Goal: Navigation & Orientation: Find specific page/section

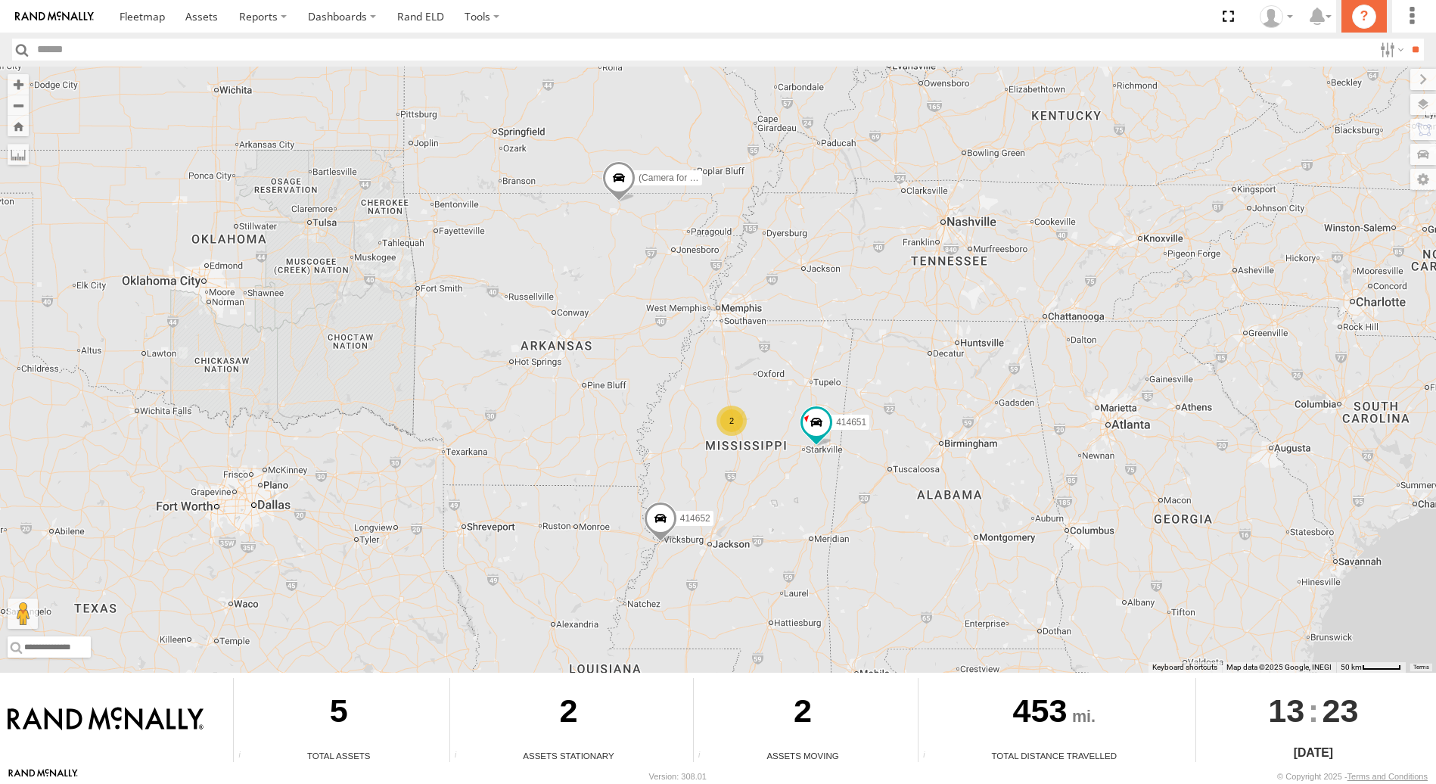
click at [1365, 16] on icon "?" at bounding box center [1364, 17] width 24 height 24
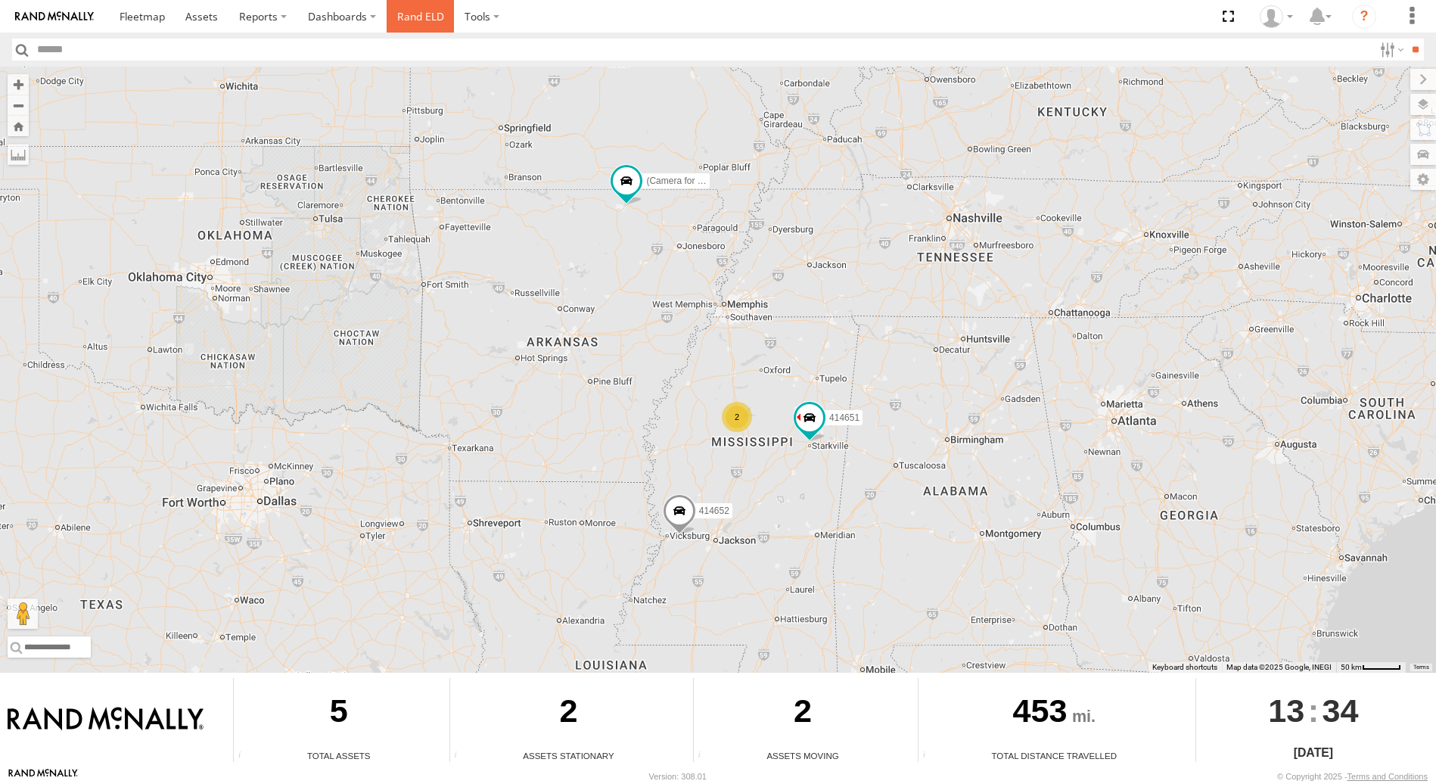
click at [433, 15] on link "Rand ELD" at bounding box center [421, 16] width 68 height 33
